Goal: Task Accomplishment & Management: Complete application form

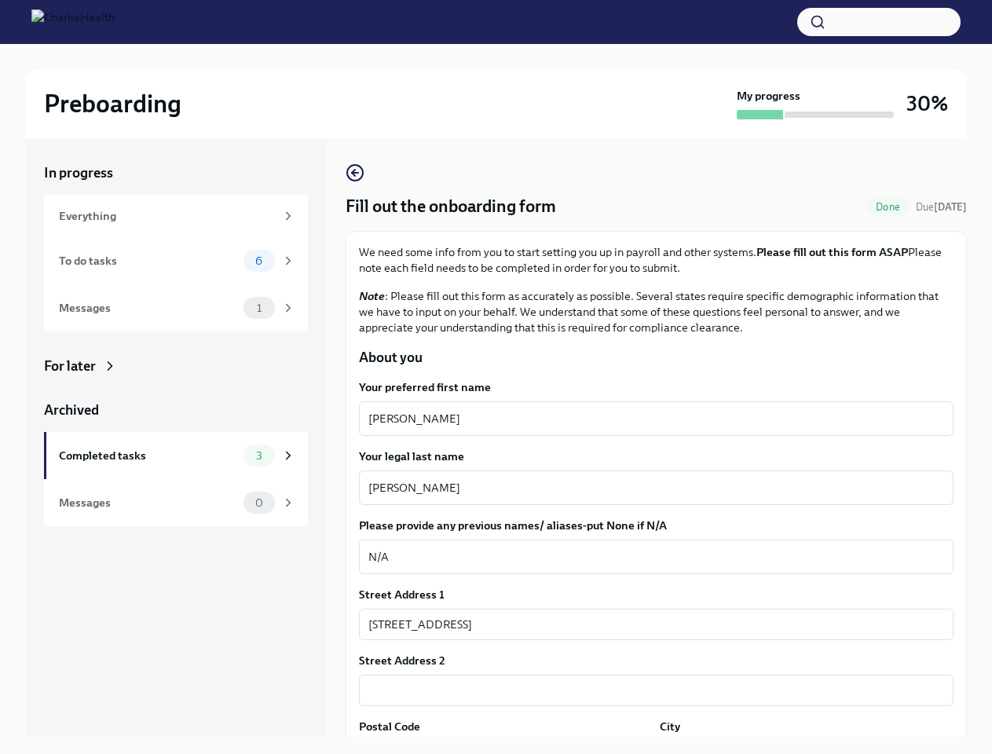
click at [879, 22] on button "button" at bounding box center [878, 22] width 163 height 28
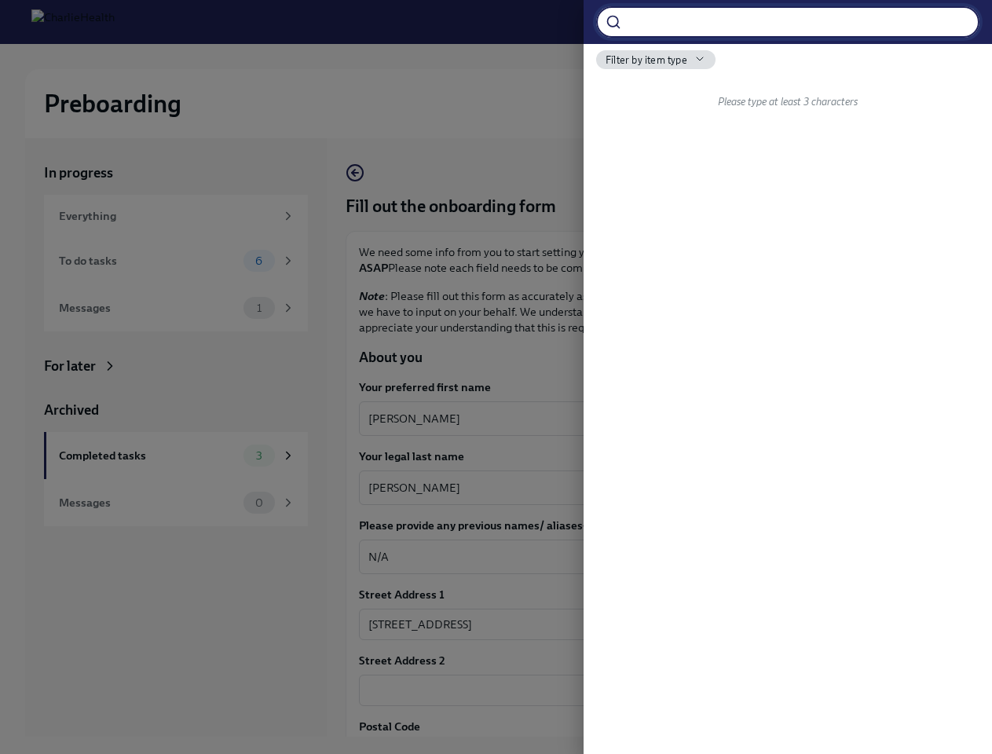
click at [649, 419] on div at bounding box center [496, 377] width 992 height 754
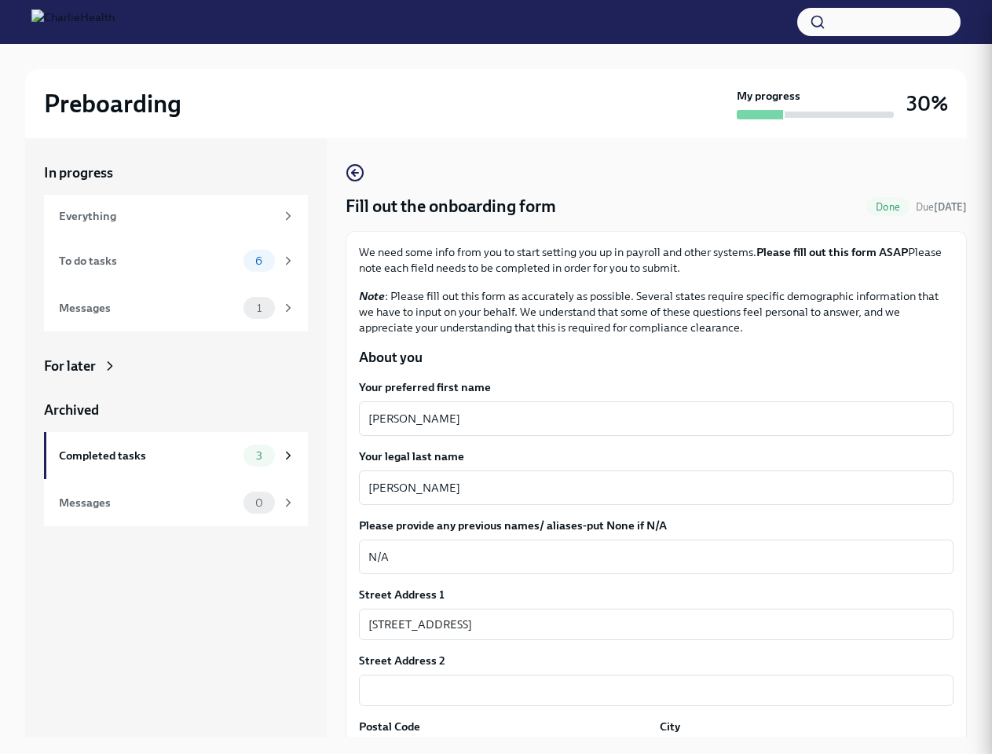
click at [649, 488] on textarea "[PERSON_NAME]" at bounding box center [656, 487] width 576 height 19
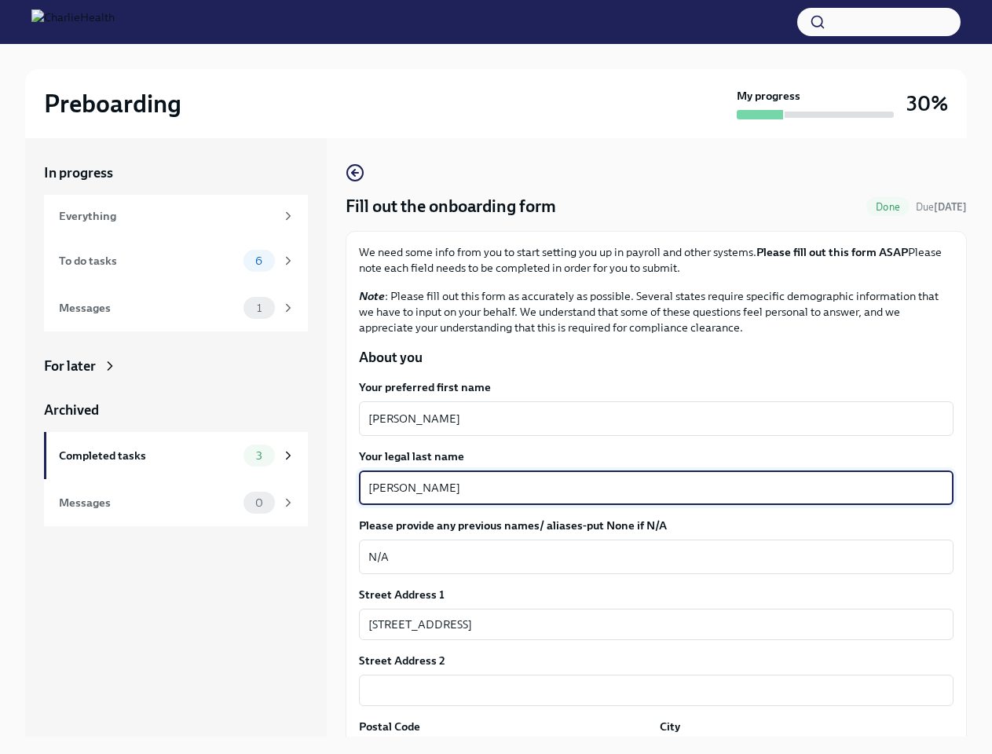
click at [649, 557] on textarea "N/A" at bounding box center [656, 556] width 576 height 19
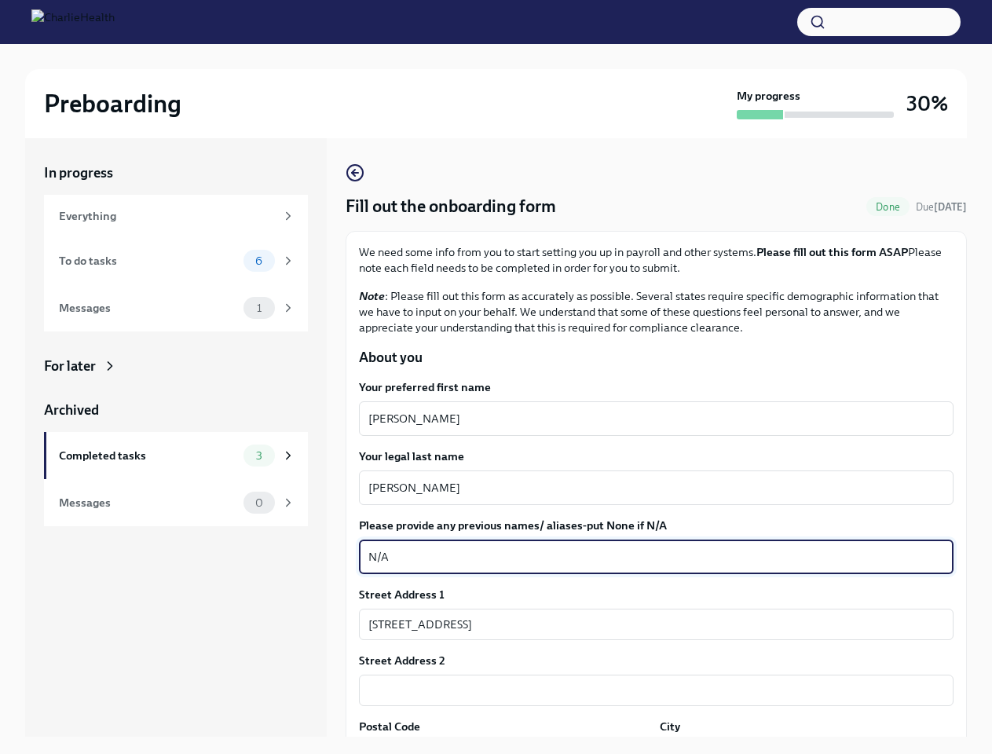
click at [649, 624] on input "[STREET_ADDRESS]" at bounding box center [656, 624] width 594 height 31
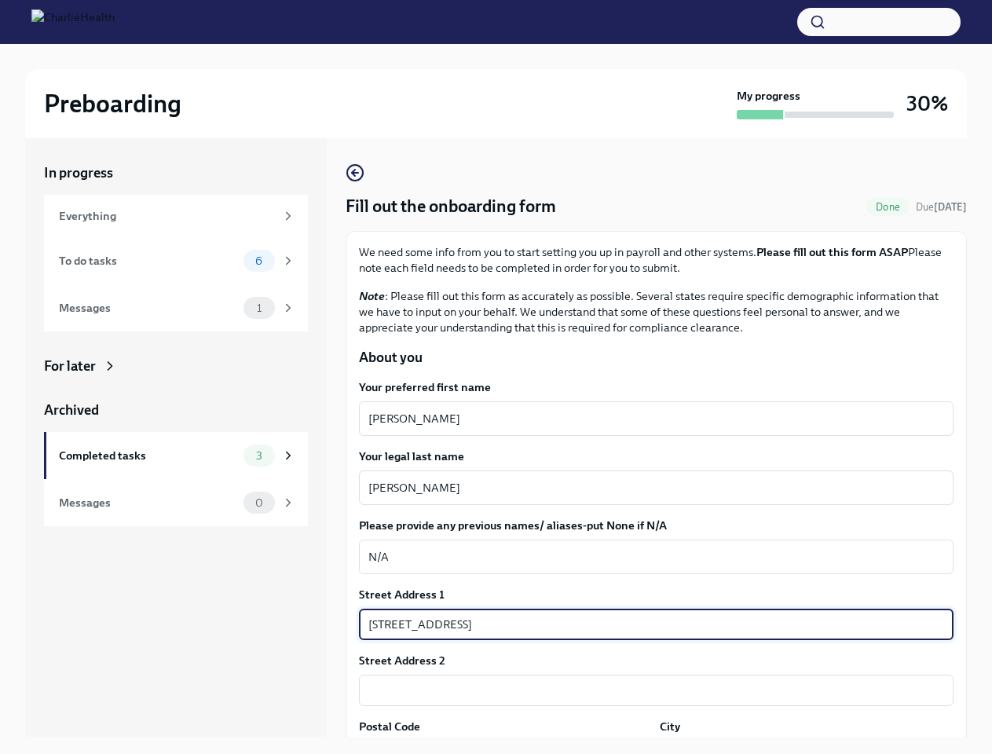
click at [649, 690] on input "text" at bounding box center [656, 690] width 594 height 31
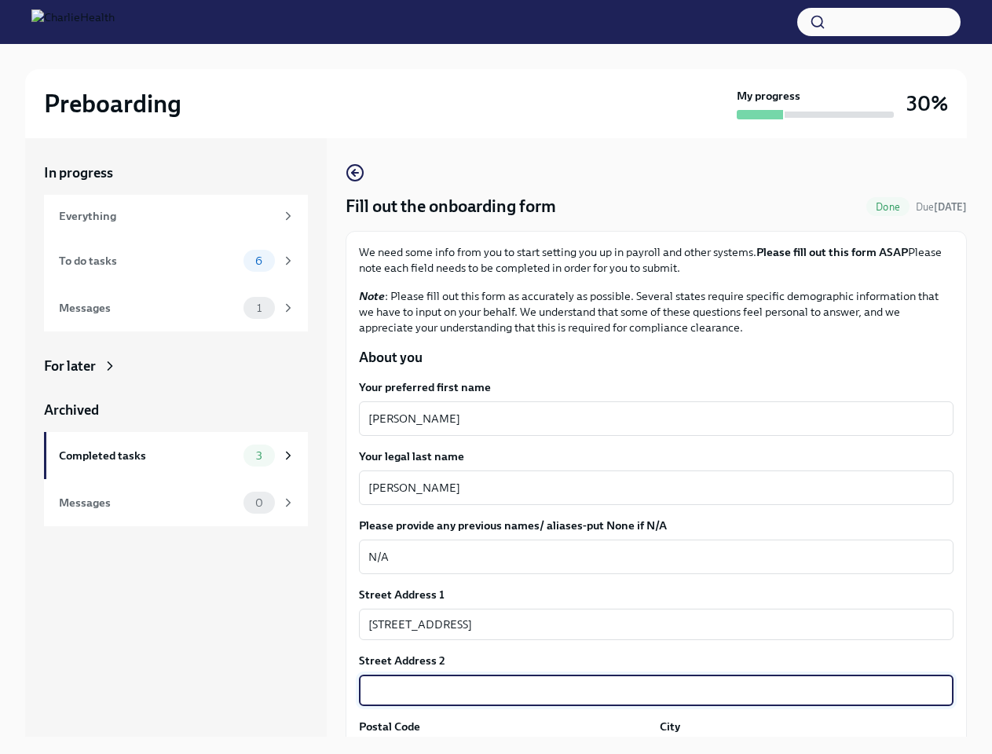
click at [503, 747] on div "In progress Everything To do tasks 6 Messages 1 For later Archived Completed ta…" at bounding box center [495, 449] width 941 height 623
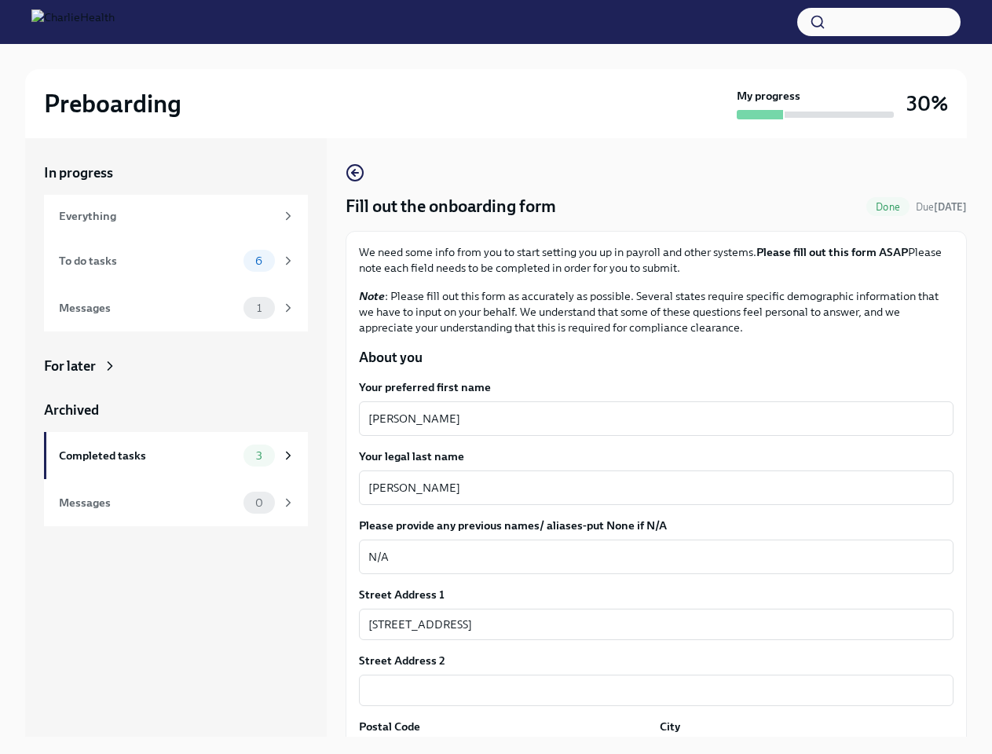
click at [796, 747] on div "In progress Everything To do tasks 6 Messages 1 For later Archived Completed ta…" at bounding box center [495, 449] width 941 height 623
